Goal: Transaction & Acquisition: Purchase product/service

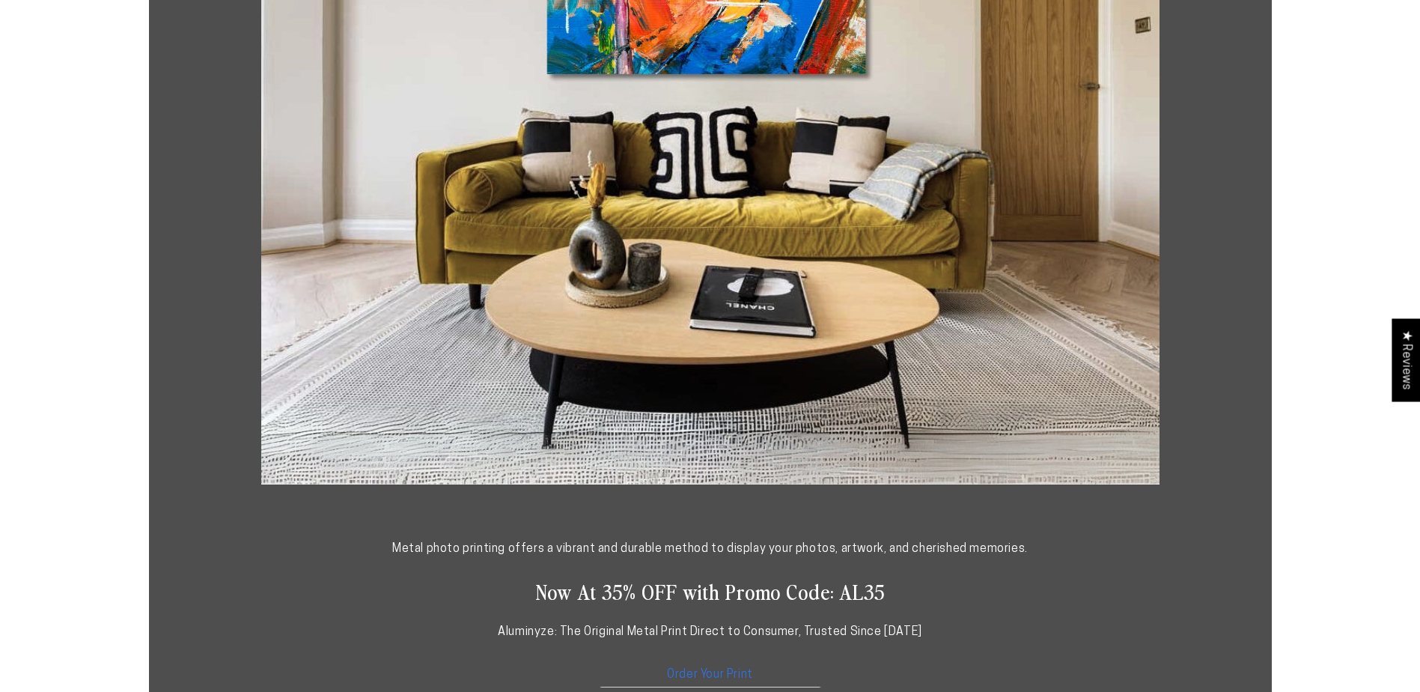
scroll to position [449, 0]
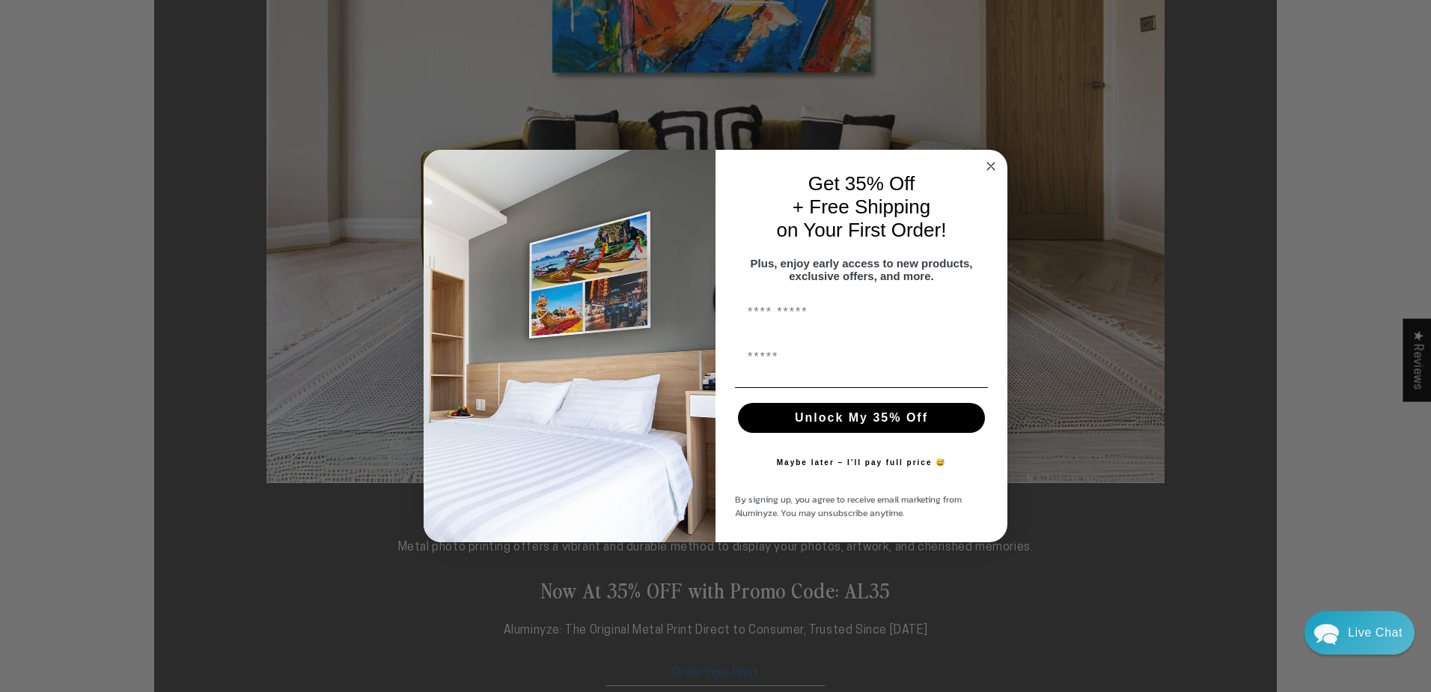
drag, startPoint x: 847, startPoint y: 593, endPoint x: 875, endPoint y: 593, distance: 27.7
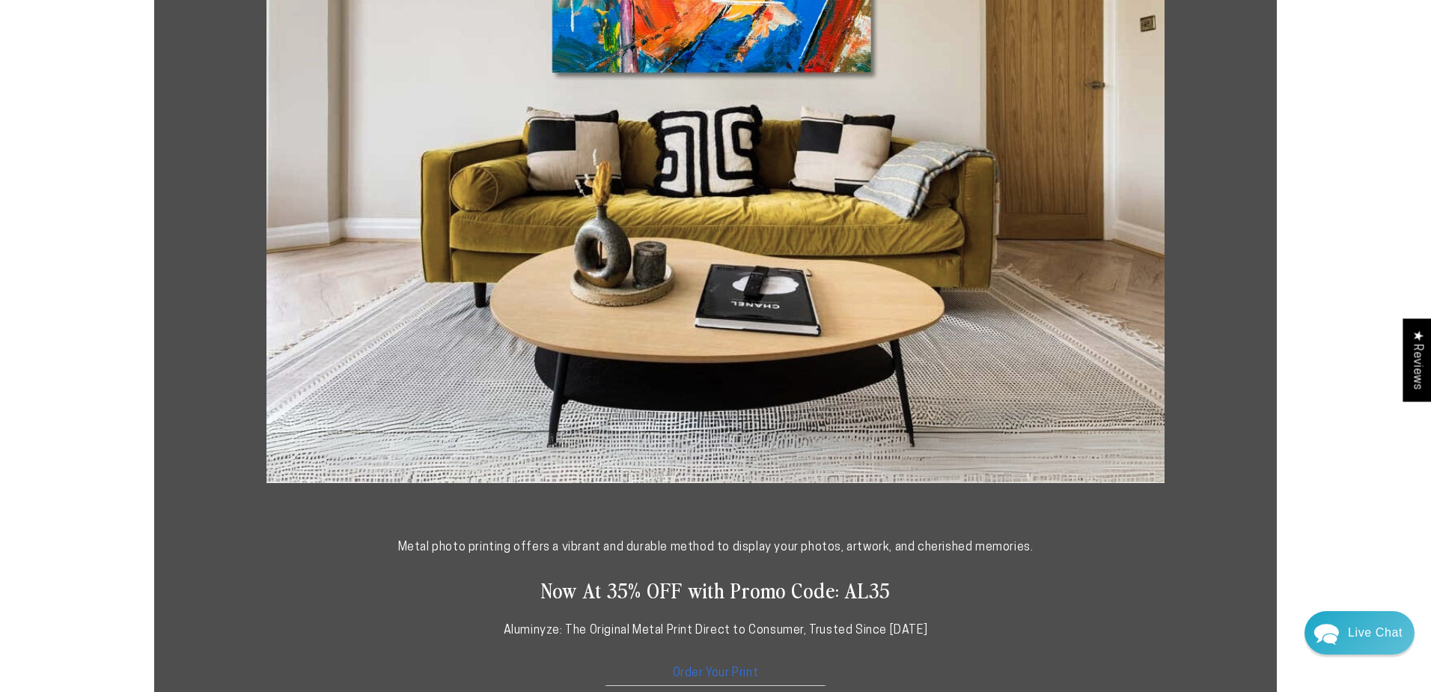
click at [907, 593] on div "Close dialog Get 35% Off + Free Shipping on Your First Order! Plus, enjoy early…" at bounding box center [715, 346] width 1431 height 692
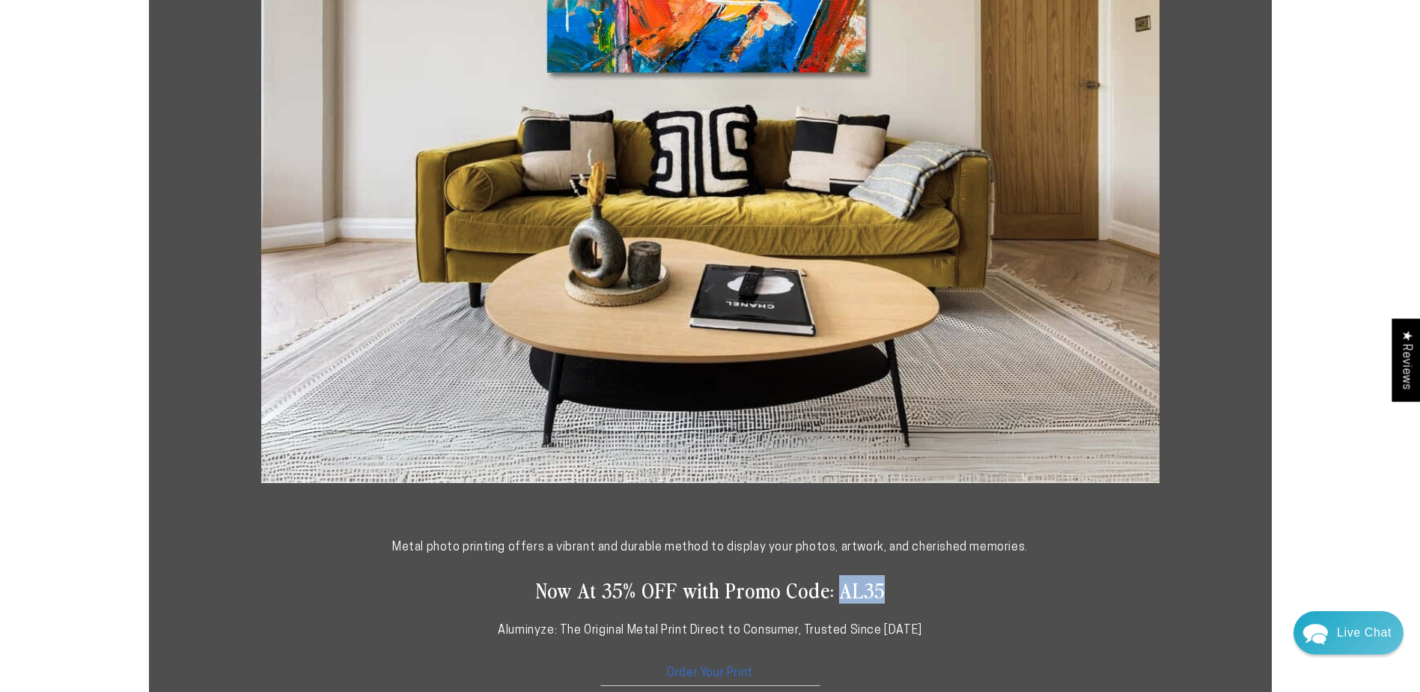
scroll to position [0, 0]
drag, startPoint x: 859, startPoint y: 594, endPoint x: 877, endPoint y: 594, distance: 18.0
click at [877, 594] on h2 "Now At 35% OFF with Promo Code: AL35" at bounding box center [710, 589] width 898 height 27
drag, startPoint x: 877, startPoint y: 594, endPoint x: 867, endPoint y: 591, distance: 10.7
copy h2 "AL35"
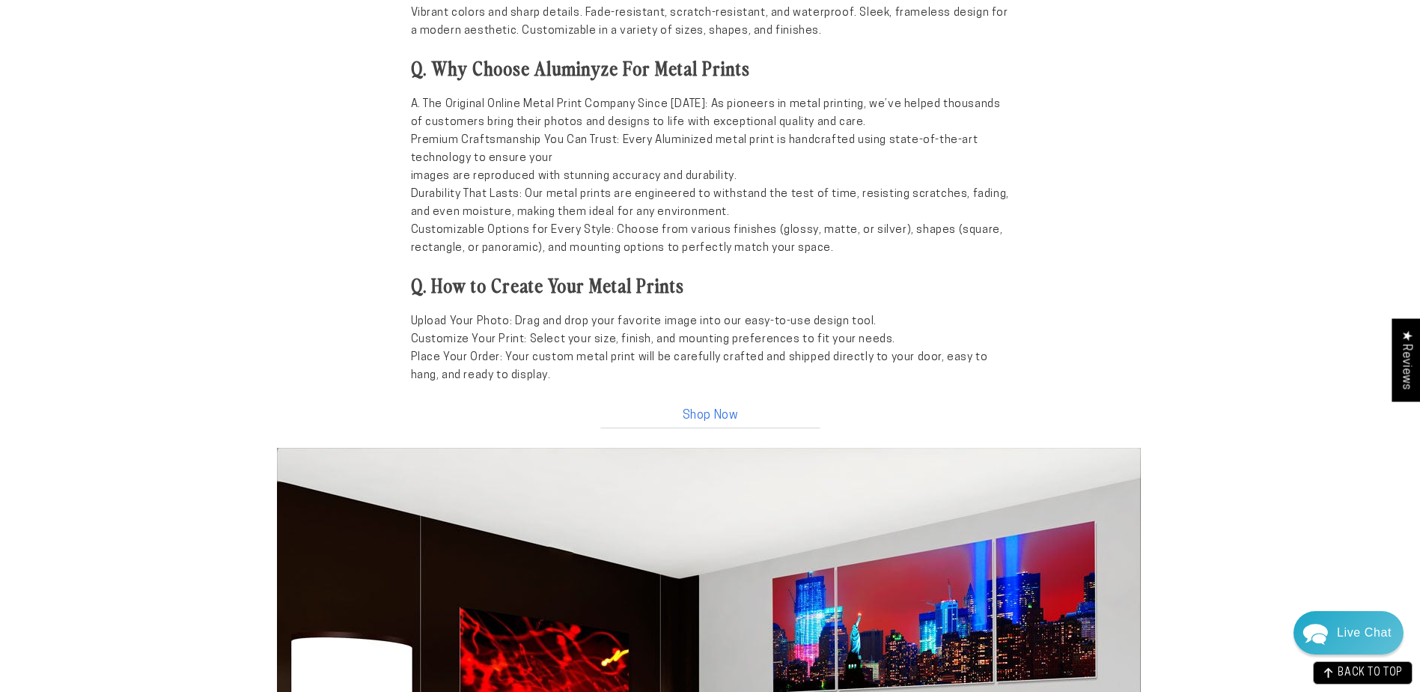
scroll to position [1497, 0]
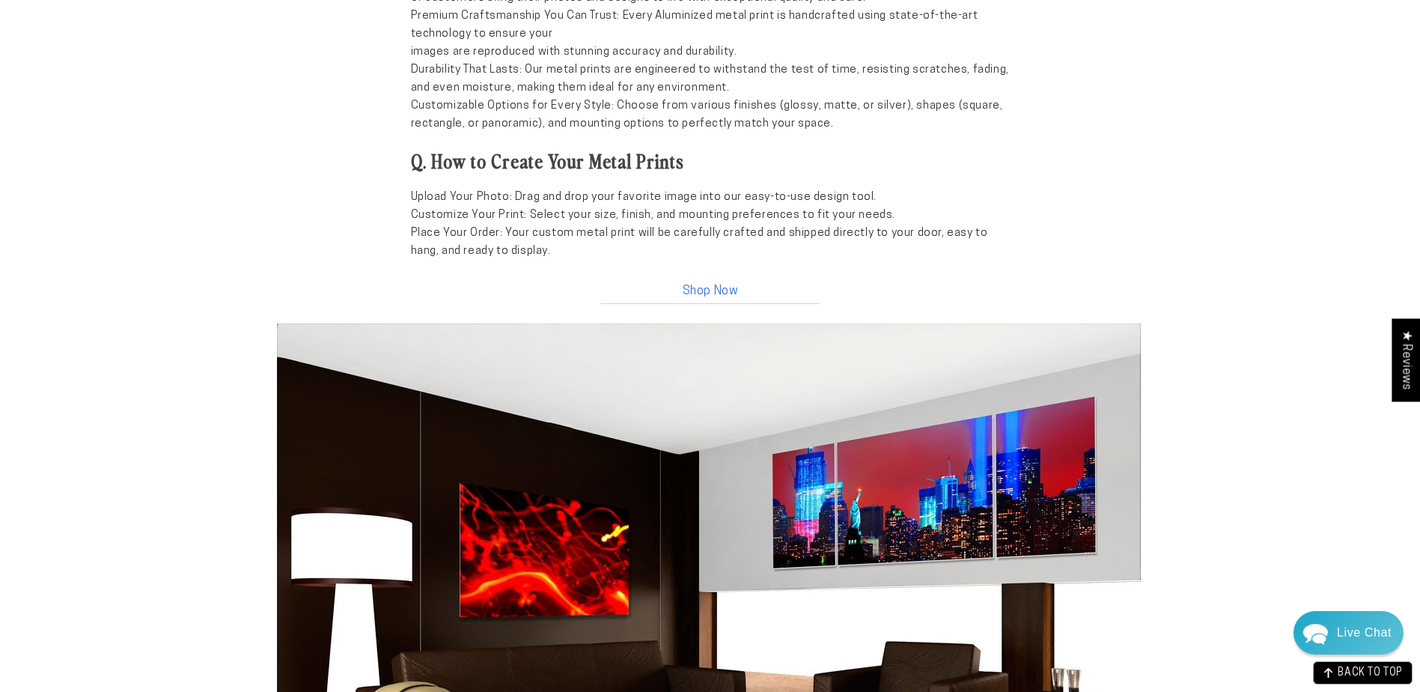
click at [718, 291] on link "Shop Now" at bounding box center [710, 288] width 225 height 32
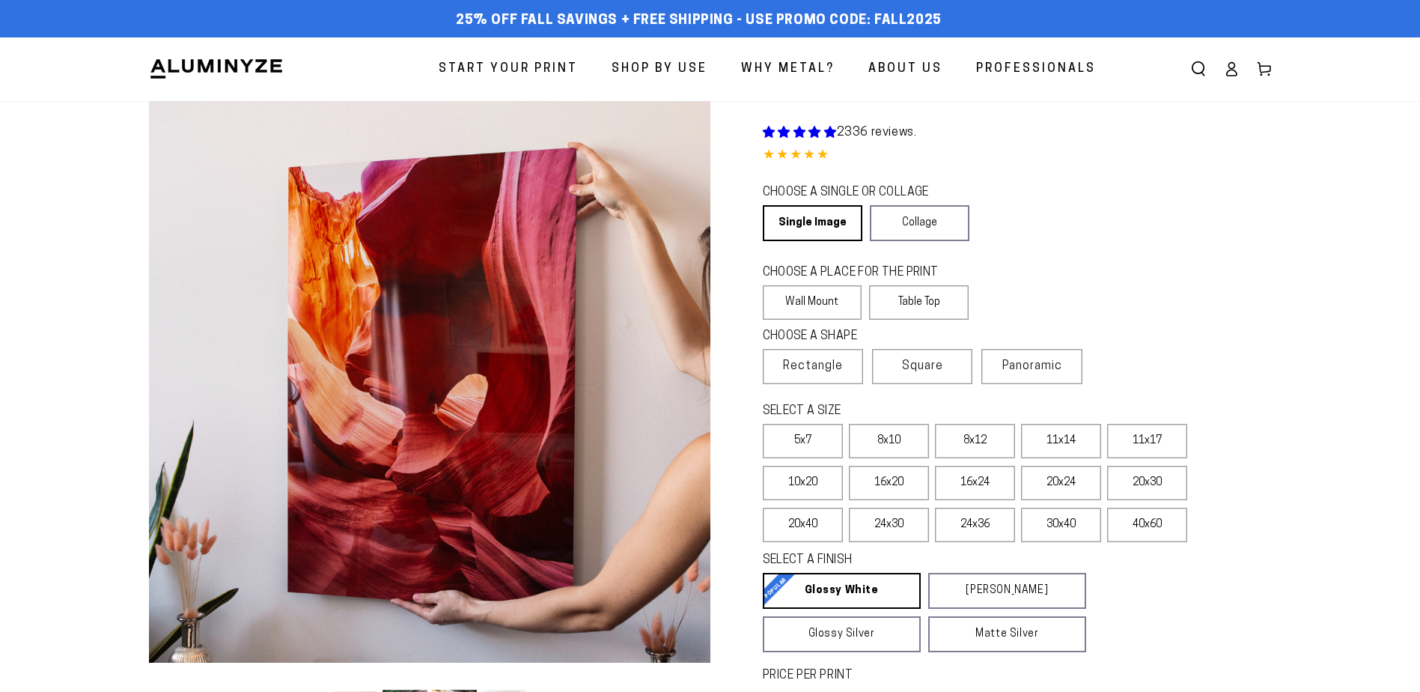
select select "**********"
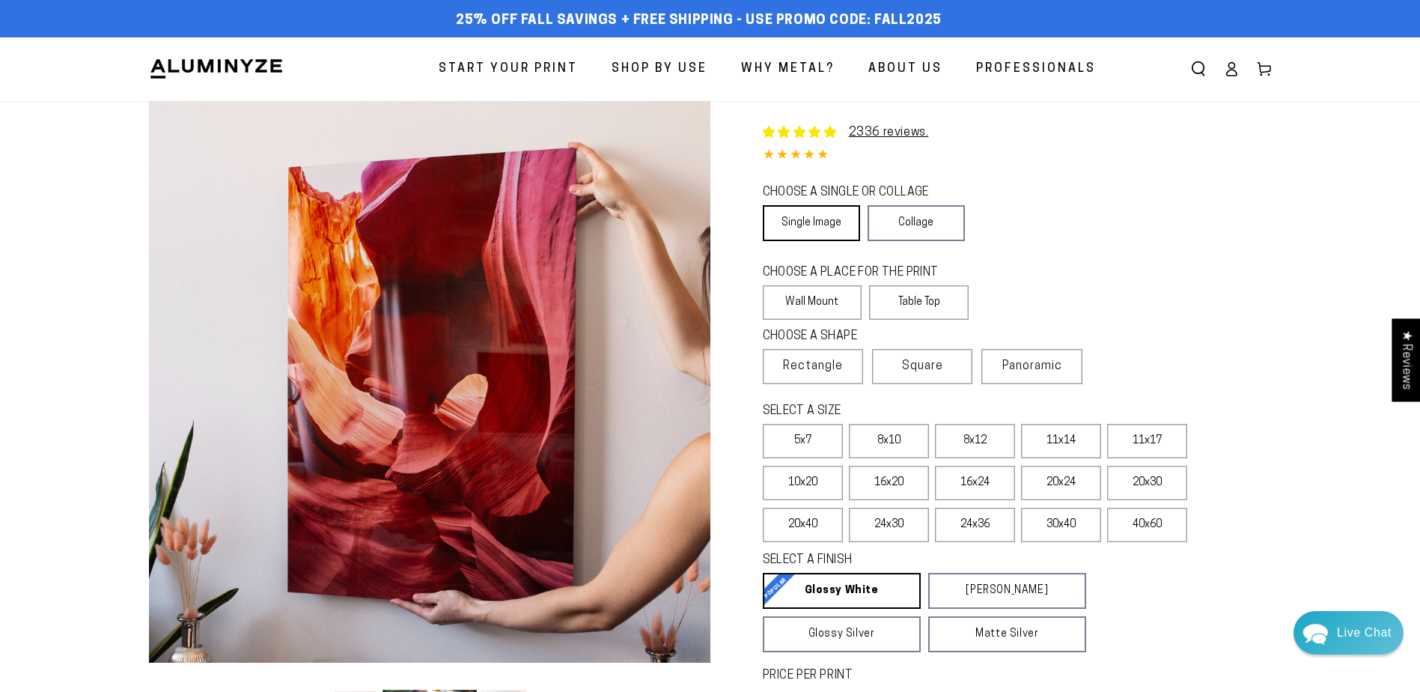
click at [825, 223] on link "Single Image" at bounding box center [811, 223] width 97 height 36
click at [806, 302] on label "Wall Mount" at bounding box center [813, 302] width 100 height 34
click at [800, 374] on label "Rectangle" at bounding box center [813, 366] width 100 height 35
click at [973, 482] on label "16x24" at bounding box center [975, 483] width 80 height 34
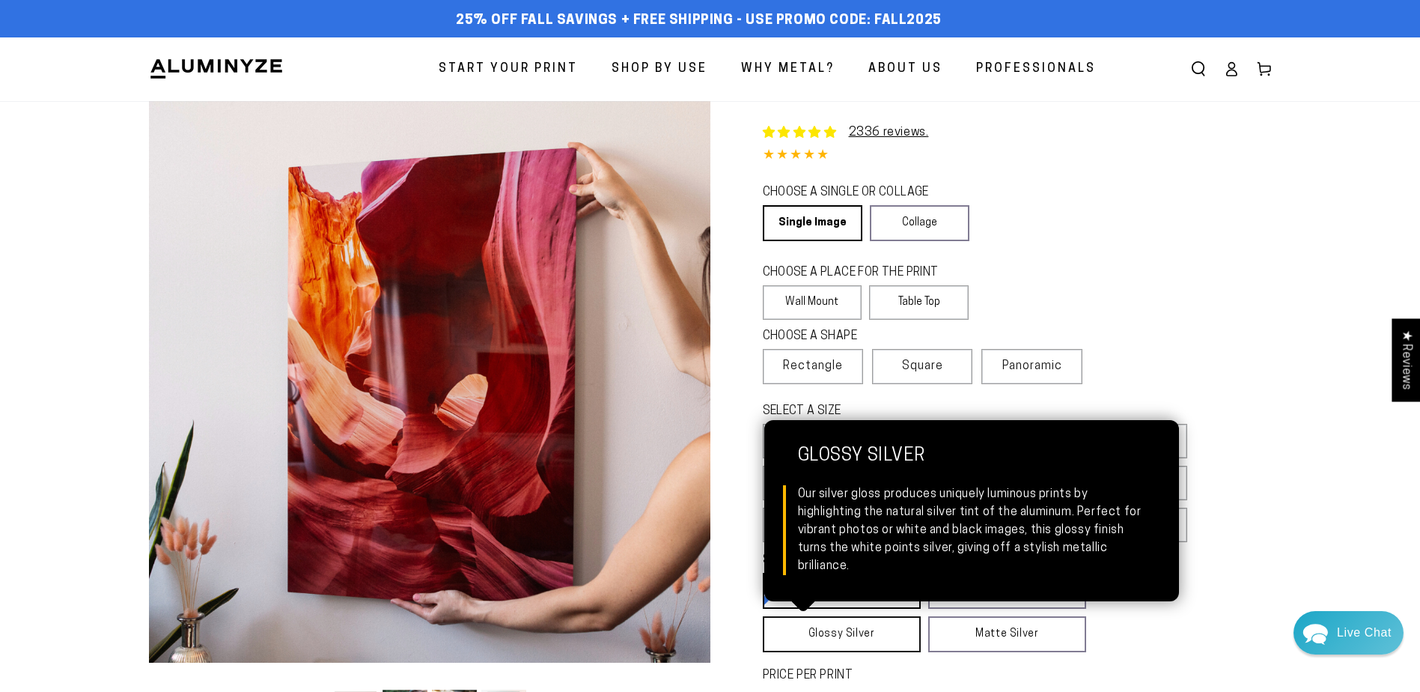
click at [858, 634] on link "Glossy Silver Glossy Silver Our silver gloss produces uniquely luminous prints …" at bounding box center [842, 634] width 158 height 36
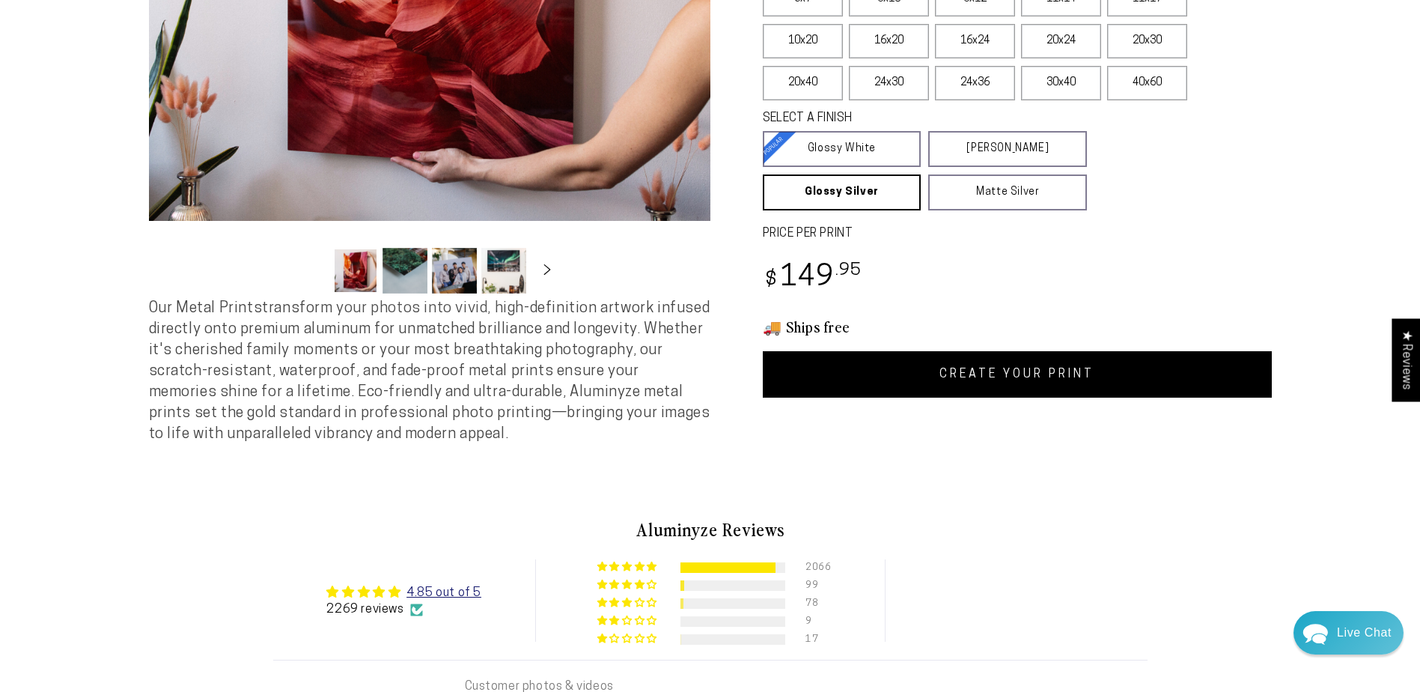
scroll to position [449, 0]
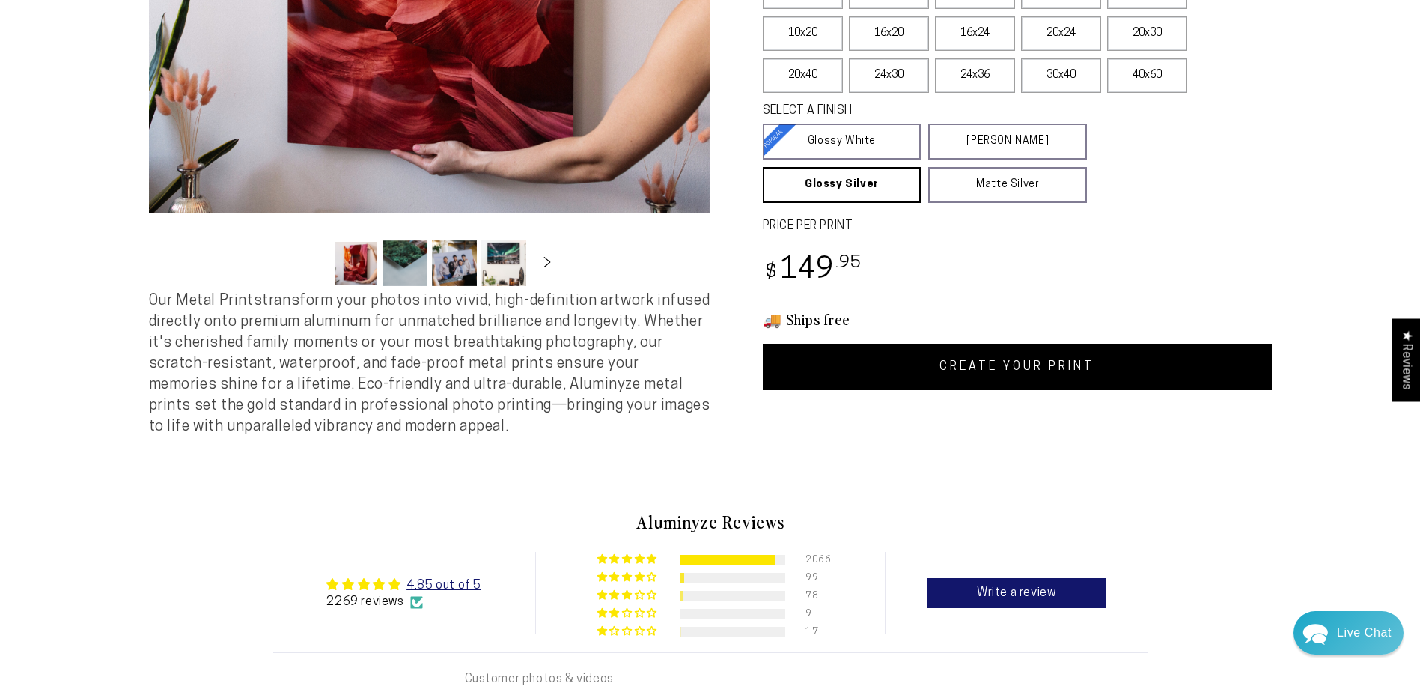
click at [934, 377] on link "CREATE YOUR PRINT" at bounding box center [1017, 367] width 509 height 46
